Goal: Task Accomplishment & Management: Use online tool/utility

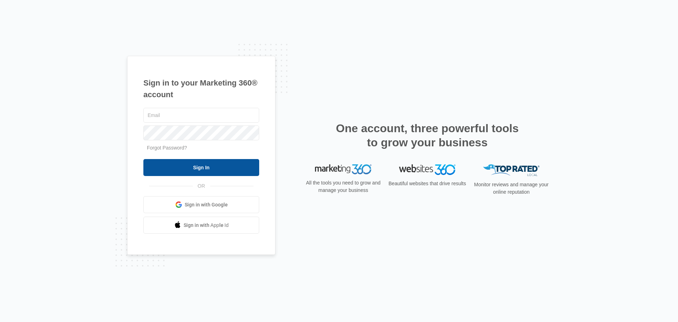
type input "renee@rainierviewrooter.com"
click at [187, 170] on input "Sign In" at bounding box center [201, 167] width 116 height 17
